Goal: Task Accomplishment & Management: Manage account settings

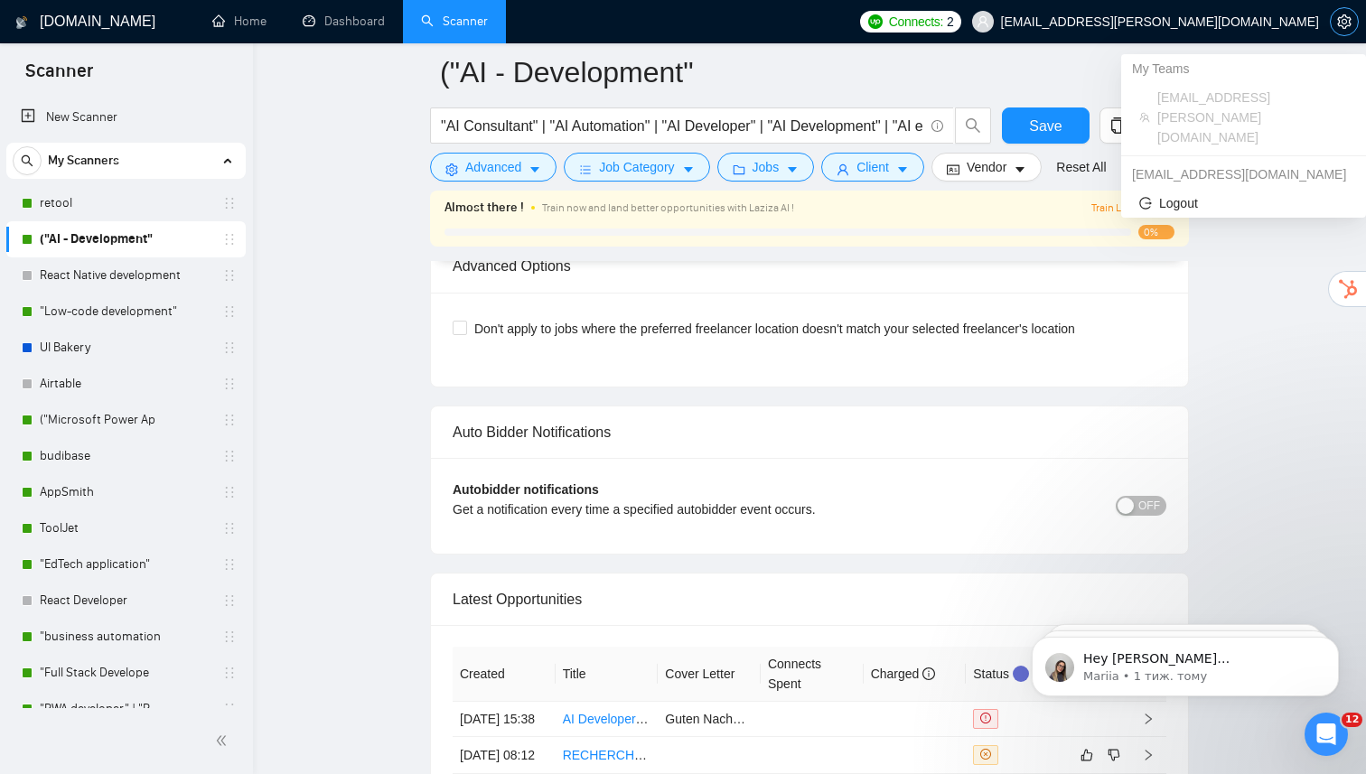
click at [1335, 21] on span "setting" at bounding box center [1344, 21] width 27 height 14
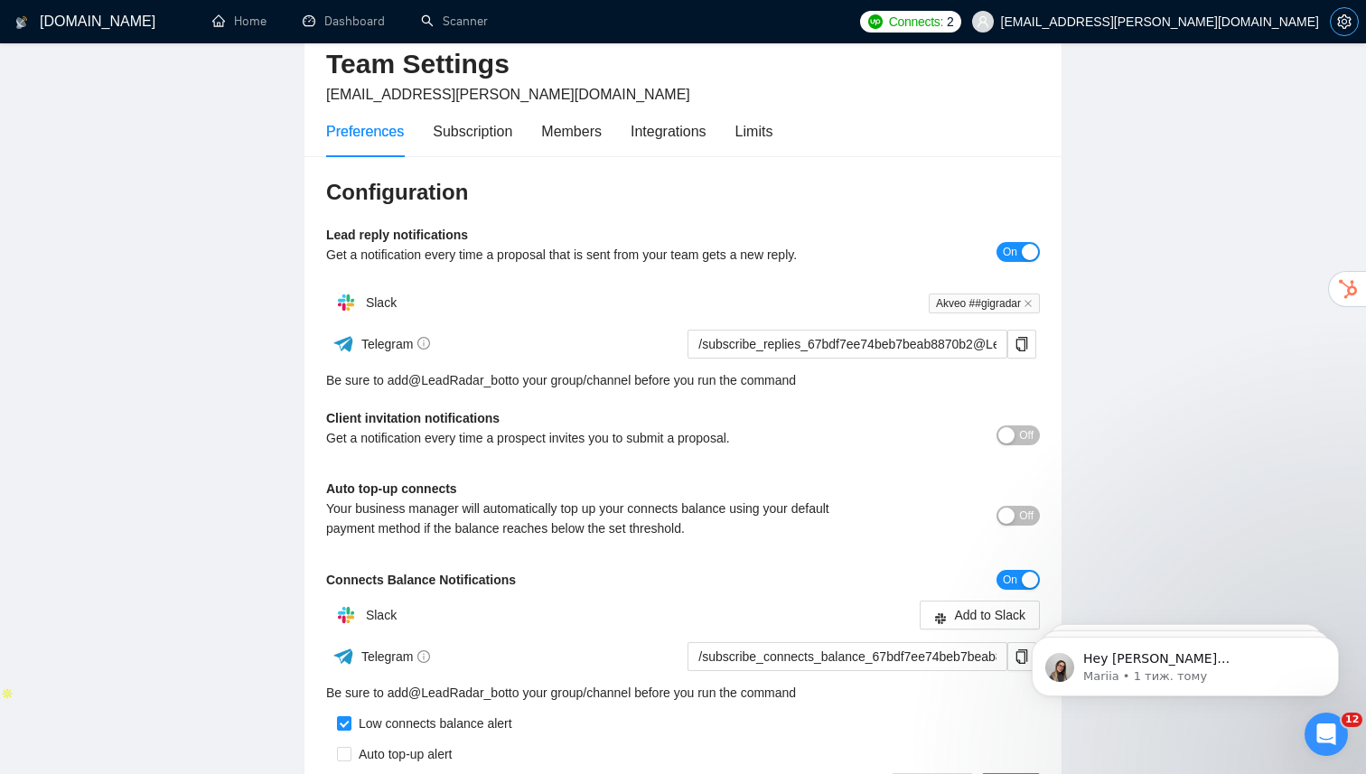
scroll to position [14, 0]
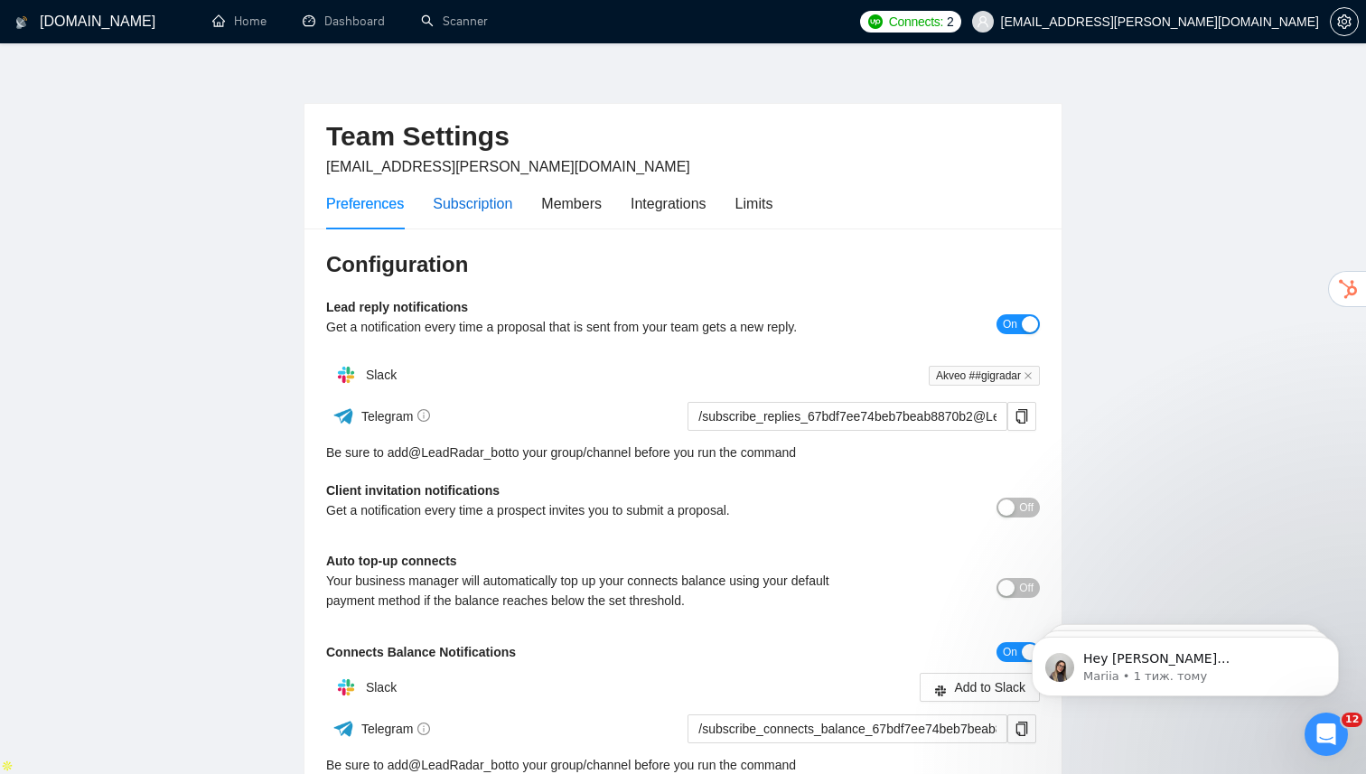
click at [486, 211] on div "Subscription" at bounding box center [473, 203] width 80 height 23
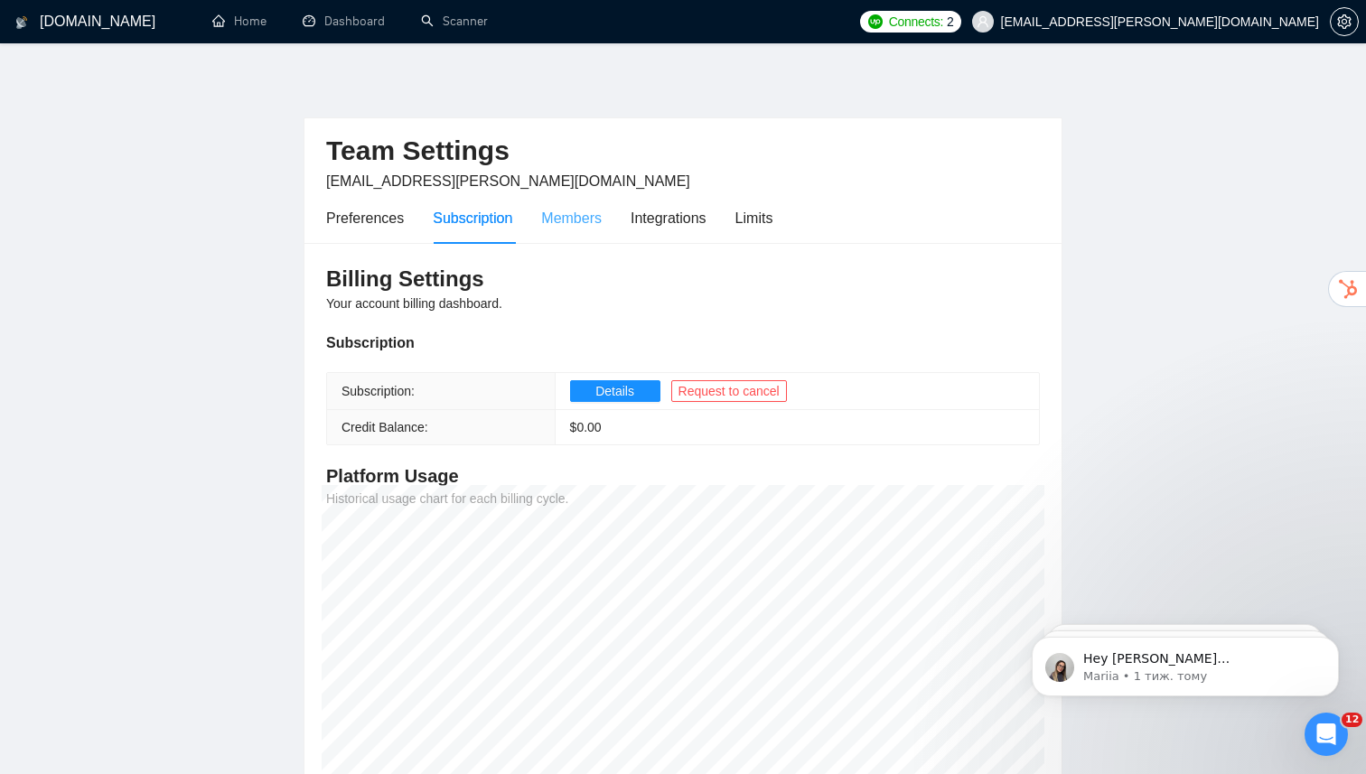
click at [569, 238] on div "Members" at bounding box center [571, 218] width 61 height 52
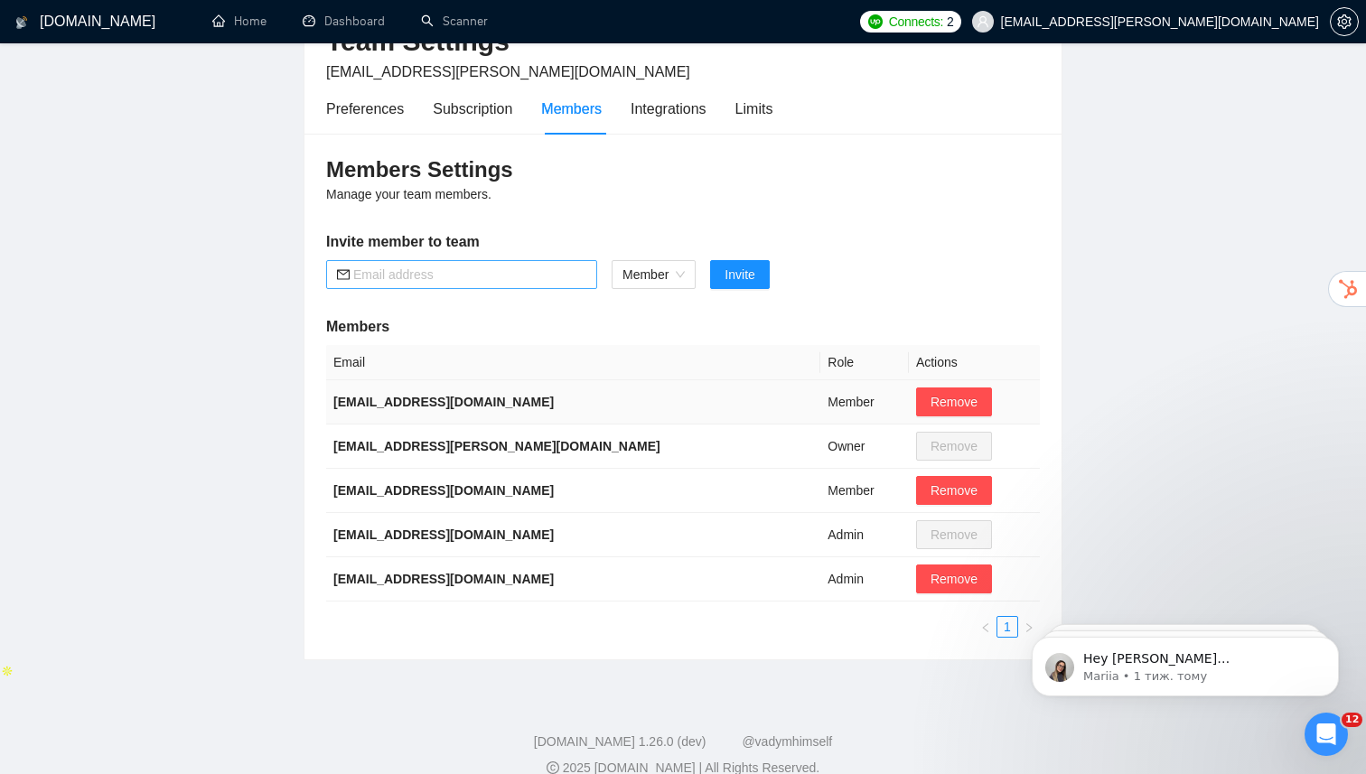
scroll to position [108, 0]
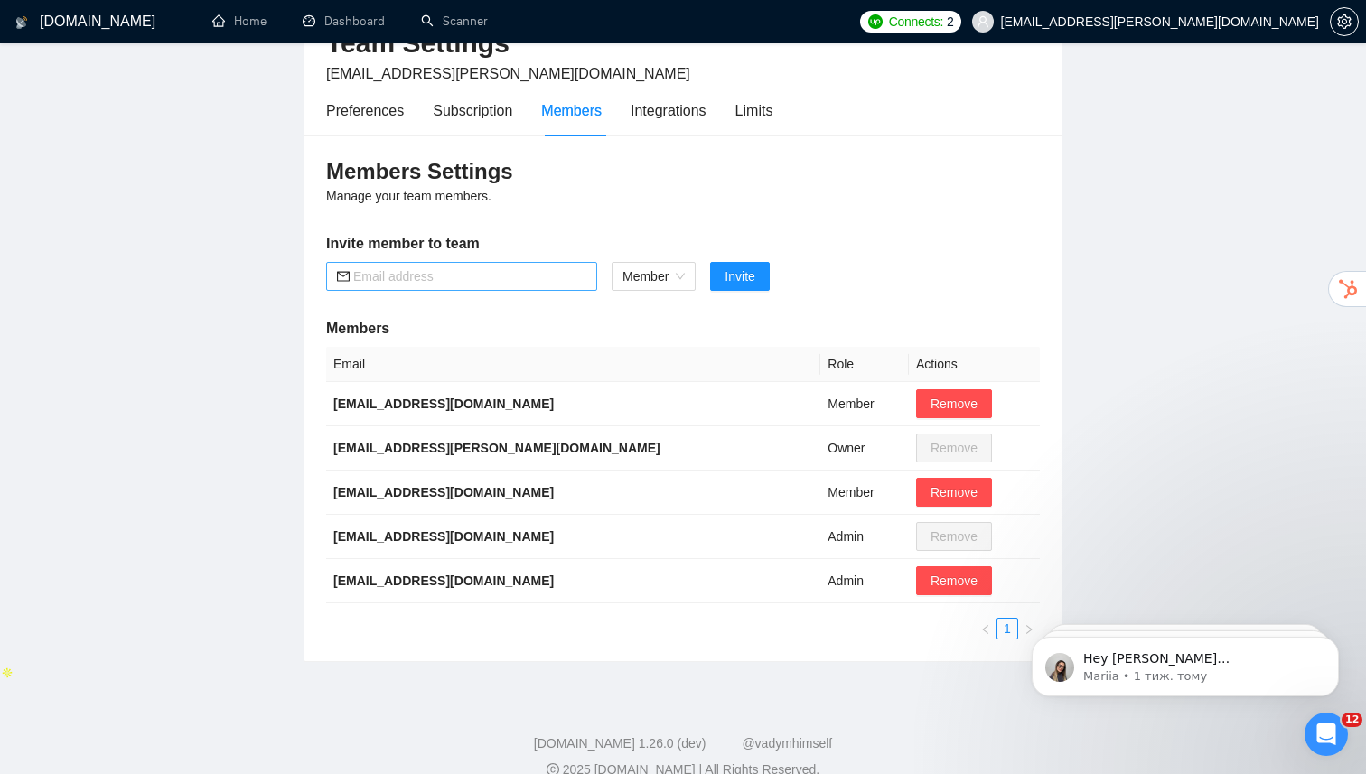
click at [529, 288] on span at bounding box center [461, 276] width 271 height 29
click at [495, 266] on span at bounding box center [461, 276] width 271 height 29
paste input "[EMAIL_ADDRESS][DOMAIN_NAME]"
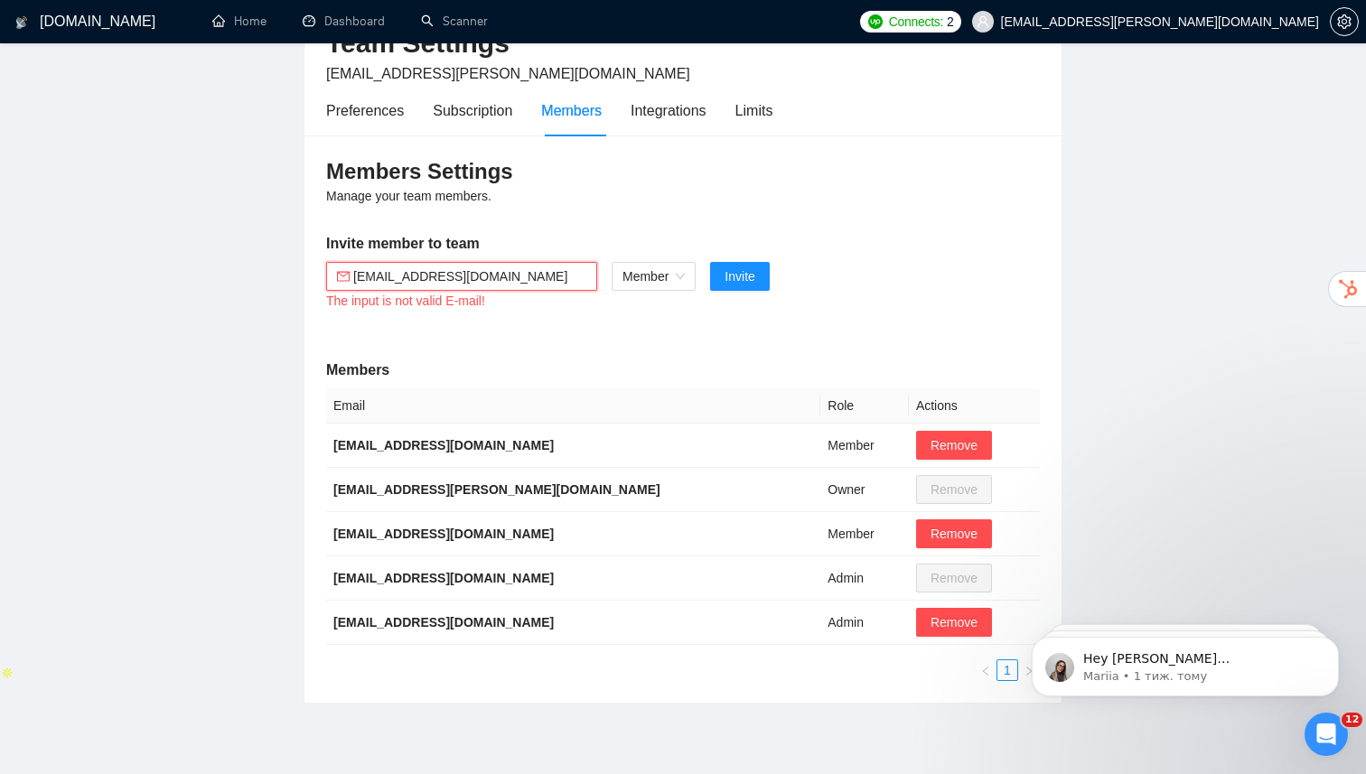
click at [510, 286] on input "[EMAIL_ADDRESS][DOMAIN_NAME]" at bounding box center [469, 277] width 233 height 20
click at [359, 280] on input "[EMAIL_ADDRESS][DOMAIN_NAME]" at bounding box center [469, 277] width 233 height 20
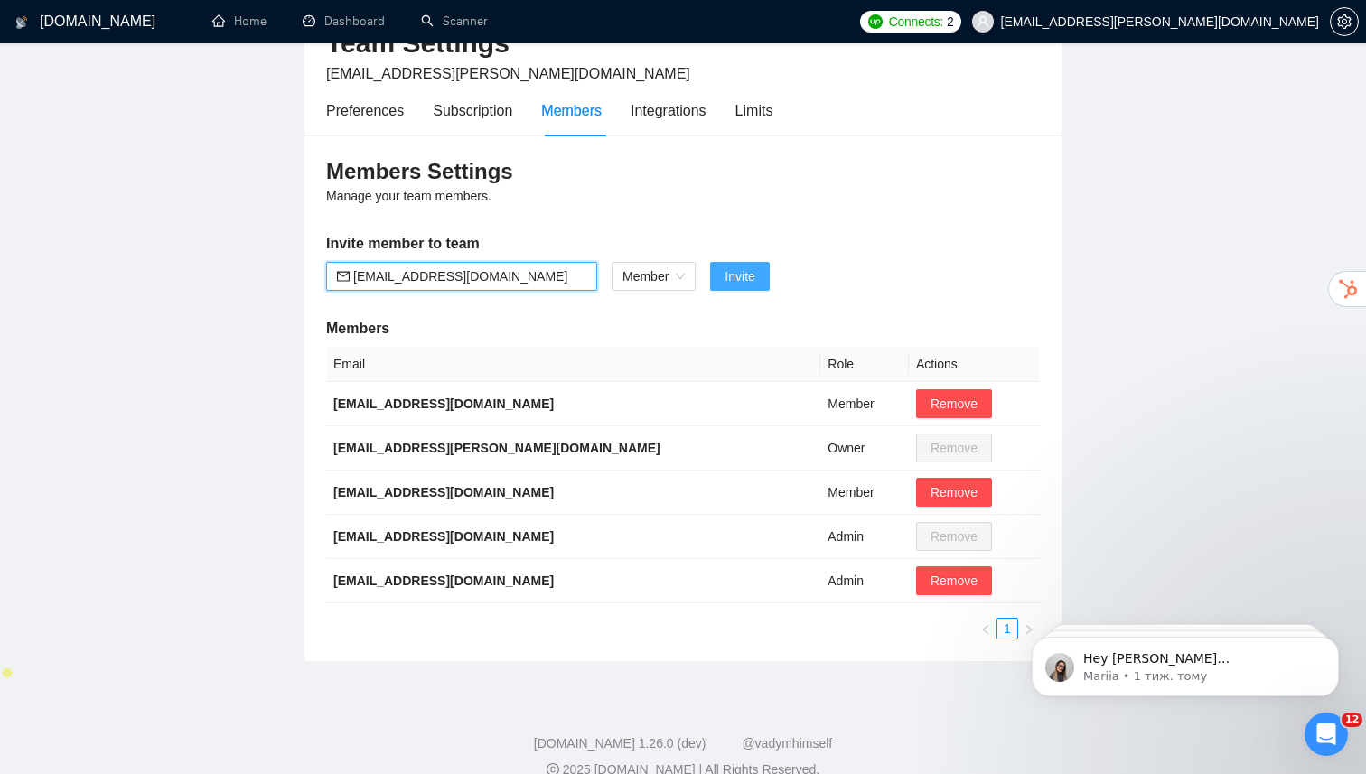
type input "[EMAIL_ADDRESS][DOMAIN_NAME]"
click at [735, 277] on span "Invite" at bounding box center [740, 277] width 30 height 20
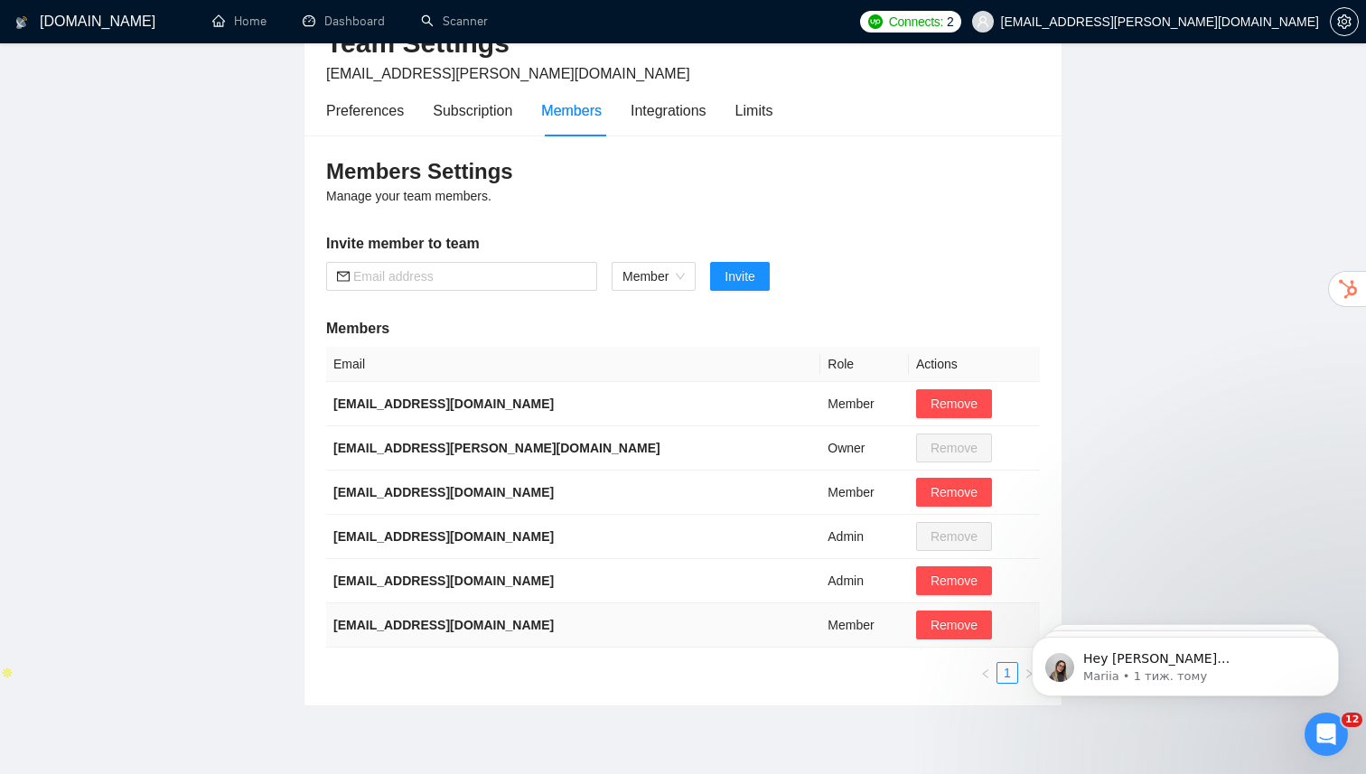
click at [820, 624] on td "Member" at bounding box center [864, 626] width 89 height 44
